Goal: Information Seeking & Learning: Learn about a topic

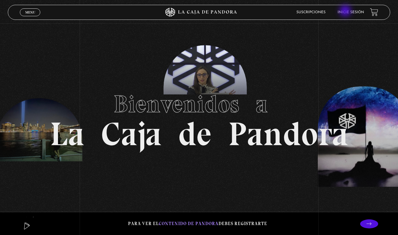
click at [346, 11] on link "Inicie sesión" at bounding box center [351, 13] width 26 height 4
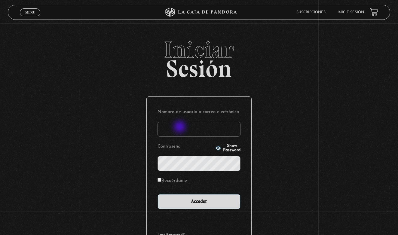
click at [181, 128] on input "Nombre de usuario o correo electrónico" at bounding box center [199, 129] width 83 height 15
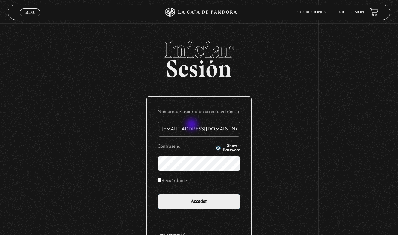
type input "carolinamadrigal7@gmail.com"
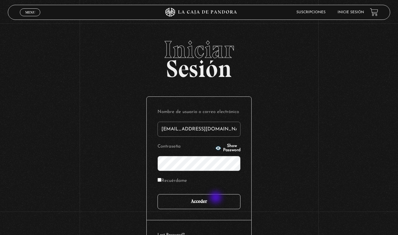
click at [217, 199] on input "Acceder" at bounding box center [199, 201] width 83 height 15
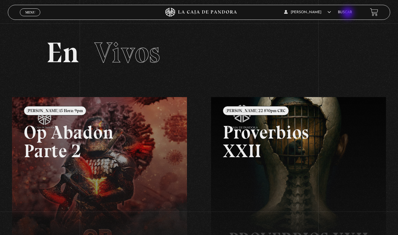
click at [349, 14] on link "Buscar" at bounding box center [345, 13] width 14 height 4
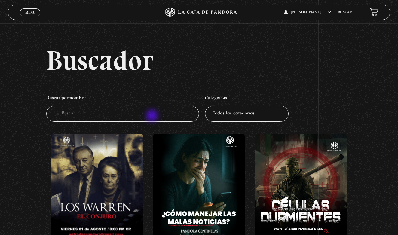
click at [153, 116] on input "Buscador" at bounding box center [122, 114] width 153 height 16
drag, startPoint x: 152, startPoint y: 124, endPoint x: 113, endPoint y: 119, distance: 39.5
click at [113, 119] on input "Buscador" at bounding box center [122, 114] width 153 height 16
type input "proverbioa"
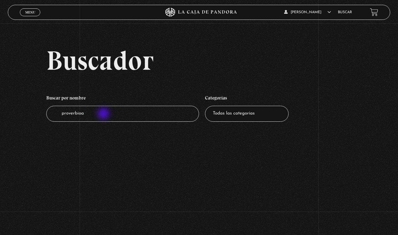
click at [104, 115] on input "proverbioa" at bounding box center [122, 114] width 153 height 16
type input "proverbios"
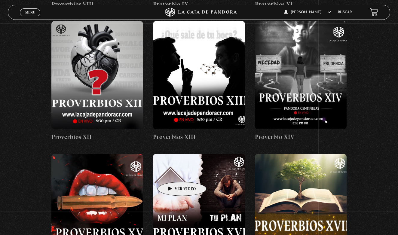
scroll to position [497, 0]
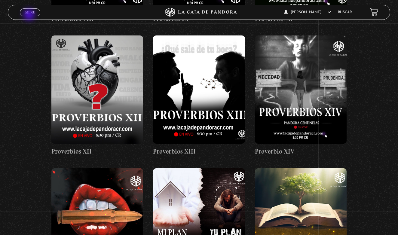
click at [30, 15] on link "Menu Cerrar" at bounding box center [30, 12] width 20 height 8
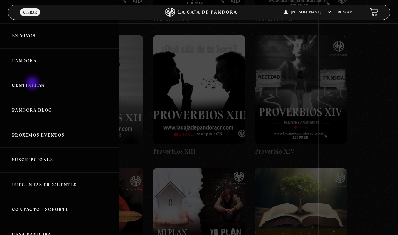
click at [33, 84] on link "Centinelas" at bounding box center [59, 85] width 119 height 25
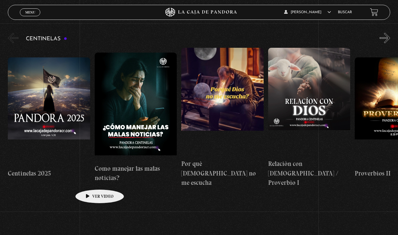
scroll to position [66, 0]
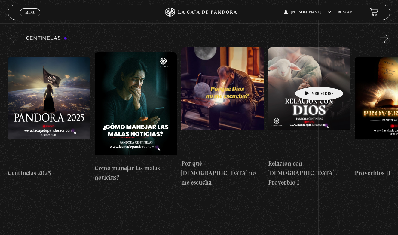
click at [310, 78] on figure at bounding box center [309, 102] width 82 height 108
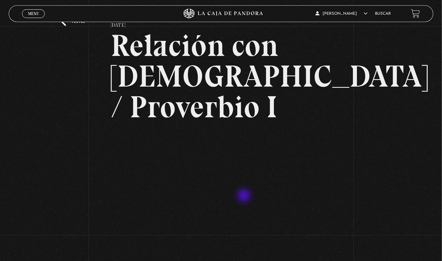
scroll to position [45, 0]
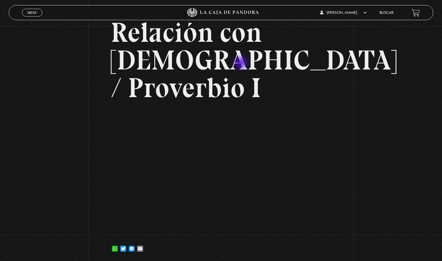
click at [242, 64] on h2 "Relación con Dios / Proverbio I" at bounding box center [221, 60] width 221 height 83
